Goal: Communication & Community: Answer question/provide support

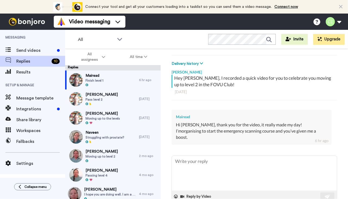
scroll to position [76, 0]
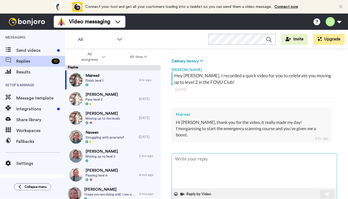
click at [239, 154] on textarea at bounding box center [254, 171] width 165 height 35
type textarea "F"
type textarea "x"
type textarea "Fa"
type textarea "x"
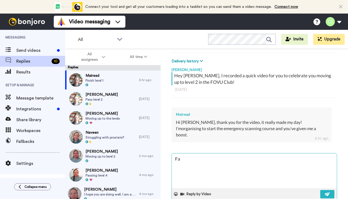
type textarea "Fab"
type textarea "x"
type textarea "Fabu"
type textarea "x"
type textarea "Fabul"
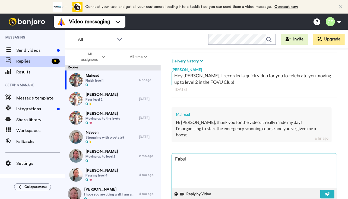
type textarea "x"
type textarea "Fabulo"
type textarea "x"
type textarea "Fabulou"
type textarea "x"
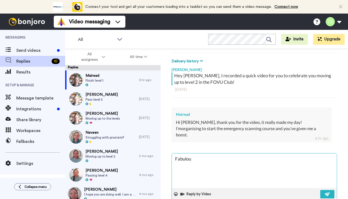
type textarea "Fabulous"
type textarea "x"
type textarea "Fabulous"
type textarea "x"
type textarea "Fabulous -"
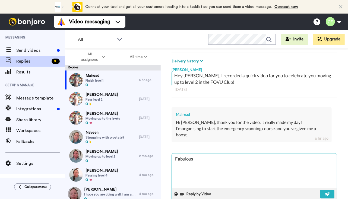
type textarea "x"
type textarea "Fabulous -"
type textarea "x"
type textarea "Fabulous - I"
type textarea "x"
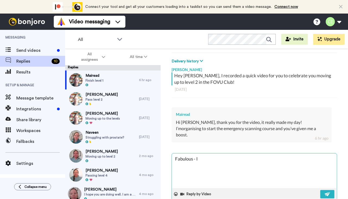
type textarea "Fabulous - I"
type textarea "x"
type textarea "Fabulous - I"
type textarea "x"
type textarea "Fabulous - I'"
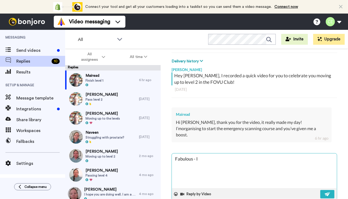
type textarea "x"
type textarea "Fabulous - I'd"
type textarea "x"
type textarea "Fabulous - I'd"
type textarea "x"
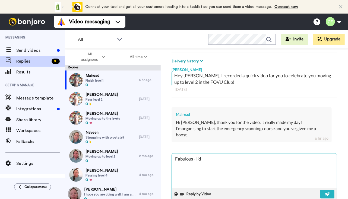
type textarea "Fabulous - I'd j"
type textarea "x"
type textarea "Fabulous - I'd ju"
type textarea "x"
type textarea "Fabulous - I'd jus"
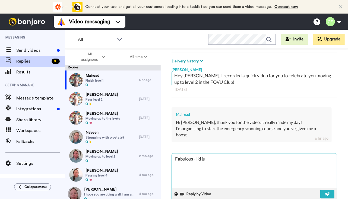
type textarea "x"
type textarea "Fabulous - I'd just"
type textarea "x"
type textarea "Fabulous - I'd just"
type textarea "x"
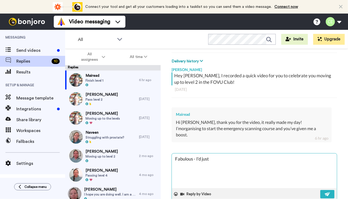
type textarea "Fabulous - I'd just s"
type textarea "x"
type textarea "Fabulous - I'd just se"
type textarea "x"
type textarea "Fabulous - I'd just see"
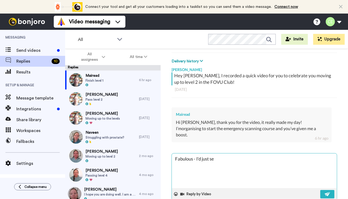
type textarea "x"
type textarea "Fabulous - I'd just seen"
type textarea "x"
type textarea "Fabulous - I'd just seen"
type textarea "x"
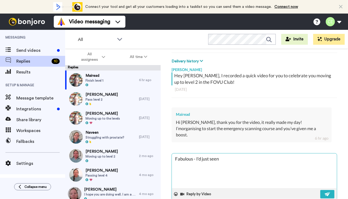
type textarea "Fabulous - I'd just seen t"
type textarea "x"
type textarea "Fabulous - I'd just seen th"
type textarea "x"
type textarea "Fabulous - I'd just seen tha"
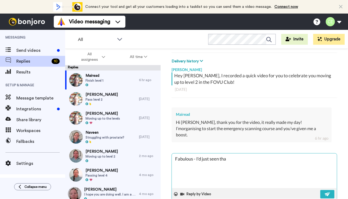
type textarea "x"
type textarea "Fabulous - I'd just seen that"
type textarea "x"
type textarea "Fabulous - I'd just seen that"
type textarea "x"
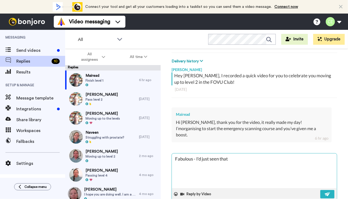
type textarea "Fabulous - I'd just seen that y"
type textarea "x"
type textarea "Fabulous - I'd just seen that yo"
type textarea "x"
type textarea "Fabulous - I'd just seen that you"
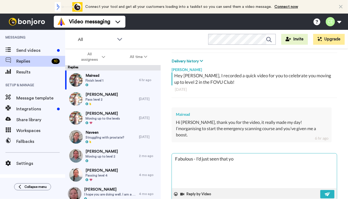
type textarea "x"
type textarea "Fabulous - I'd just seen that you'"
type textarea "x"
type textarea "Fabulous - I'd just seen that you'd"
type textarea "x"
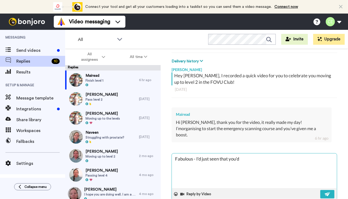
type textarea "Fabulous - I'd just seen that you'd"
type textarea "x"
type textarea "Fabulous - I'd just seen that you'd s"
type textarea "x"
type textarea "Fabulous - I'd just seen that you'd si"
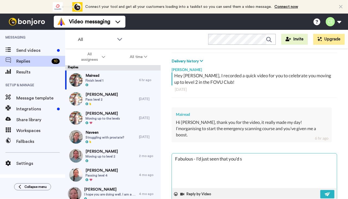
type textarea "x"
type textarea "Fabulous - I'd just seen that you'd sig"
type textarea "x"
type textarea "Fabulous - I'd just seen that you'd sign"
type textarea "x"
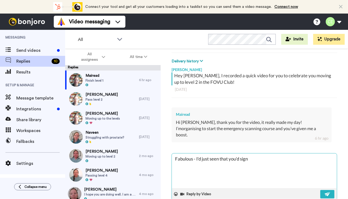
type textarea "Fabulous - I'd just seen that you'd signe"
type textarea "x"
type textarea "Fabulous - I'd just seen that you'd signed"
type textarea "x"
type textarea "Fabulous - I'd just seen that you'd signed"
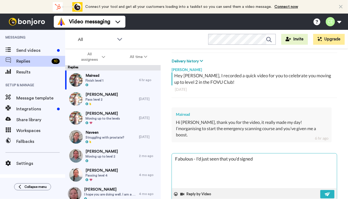
type textarea "x"
type textarea "Fabulous - I'd just seen that you'd signed"
type textarea "x"
type textarea "Fabulous - I'd just seen that you'd signed u"
type textarea "x"
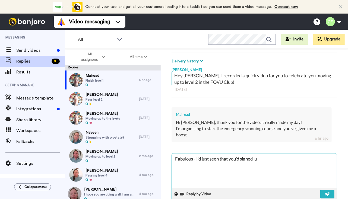
type textarea "Fabulous - I'd just seen that you'd signed"
type textarea "x"
type textarea "Fabulous - I'd just seen that you'd signed u"
type textarea "x"
type textarea "Fabulous - I'd just seen that you'd signed up"
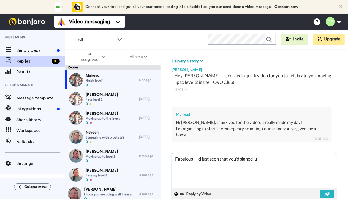
type textarea "x"
type textarea "Fabulous - I'd just seen that you'd signed up"
type textarea "x"
type textarea "Fabulous - I'd just seen that you'd signed up :"
type textarea "x"
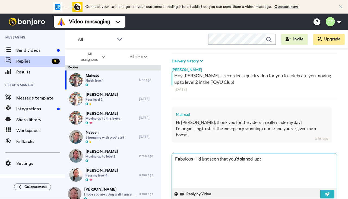
type textarea "Fabulous - I'd just seen that you'd signed up :-"
type textarea "x"
type textarea "Fabulous - I'd just seen that you'd signed up :-)"
type textarea "x"
type textarea "Fabulous - I'd just seen that you'd signed up :-)"
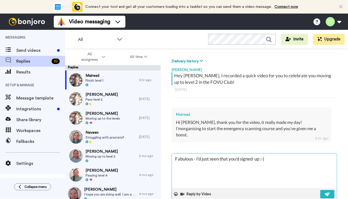
type textarea "x"
type textarea "Fabulous - I'd just seen that you'd signed up :-)"
click at [325, 192] on img at bounding box center [328, 194] width 6 height 4
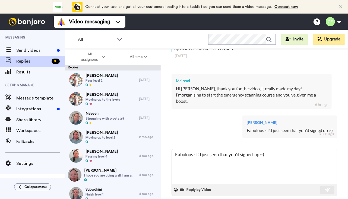
scroll to position [113, 0]
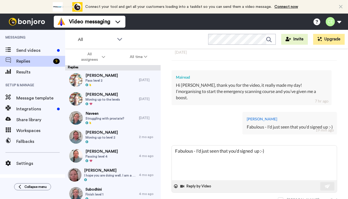
type textarea "x"
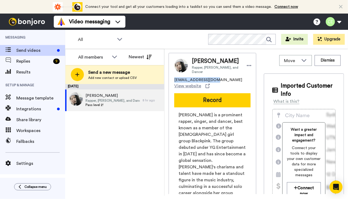
drag, startPoint x: 213, startPoint y: 80, endPoint x: 171, endPoint y: 82, distance: 41.8
click at [171, 82] on div "[PERSON_NAME], [PERSON_NAME], and Dancer [EMAIL_ADDRESS][DOMAIN_NAME] View webs…" at bounding box center [213, 163] width 88 height 220
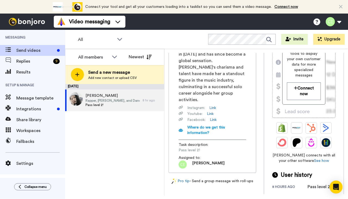
scroll to position [101, 0]
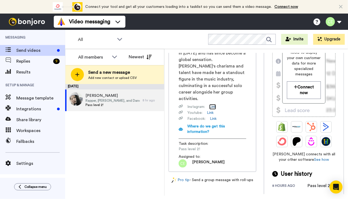
click at [215, 110] on link "Link" at bounding box center [212, 106] width 7 height 5
